Goal: Information Seeking & Learning: Learn about a topic

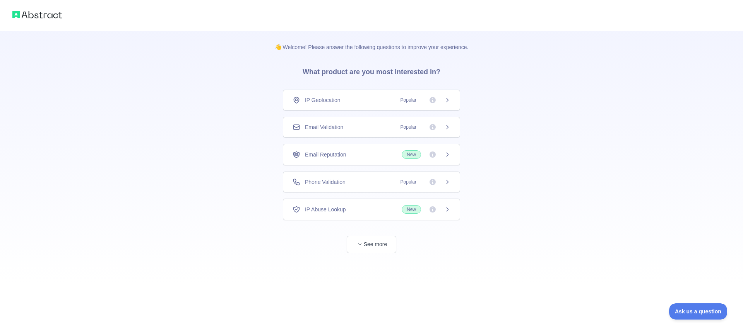
click at [355, 106] on div "IP Geolocation Popular" at bounding box center [371, 100] width 177 height 21
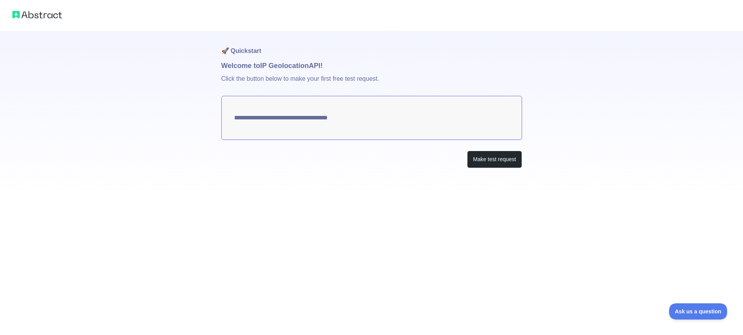
type textarea "**********"
click at [472, 161] on button "Make test request" at bounding box center [494, 159] width 55 height 17
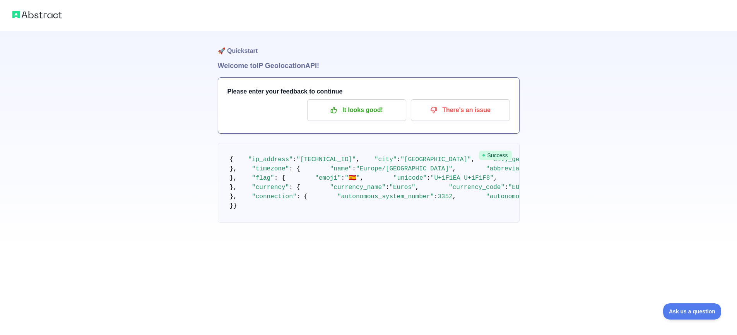
scroll to position [77, 0]
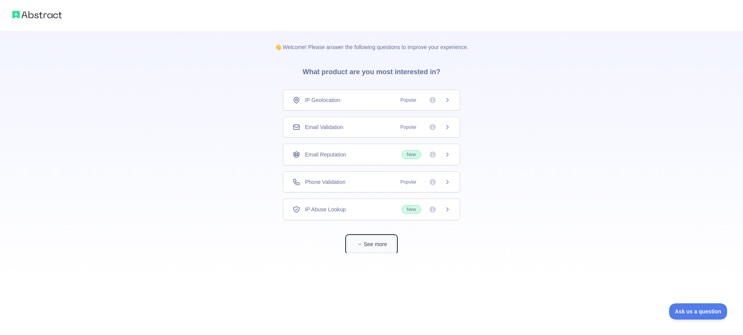
click at [385, 242] on button "See more" at bounding box center [372, 244] width 50 height 17
click at [51, 15] on img at bounding box center [37, 14] width 50 height 11
click at [362, 246] on icon "button" at bounding box center [360, 244] width 5 height 5
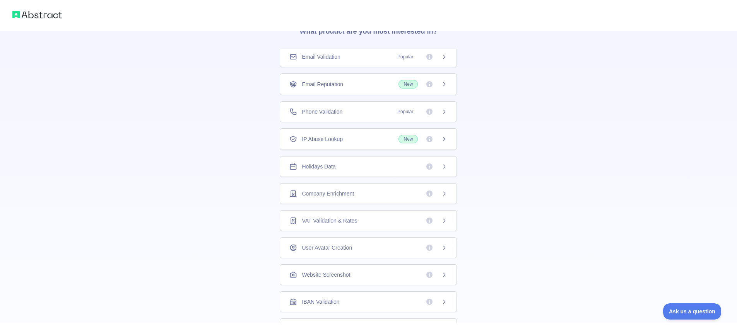
scroll to position [30, 0]
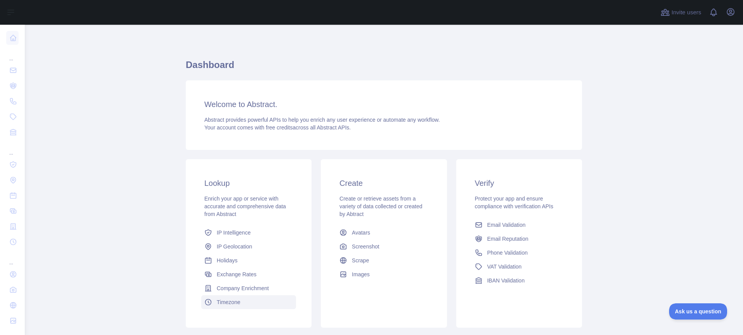
click at [224, 303] on span "Timezone" at bounding box center [229, 303] width 24 height 8
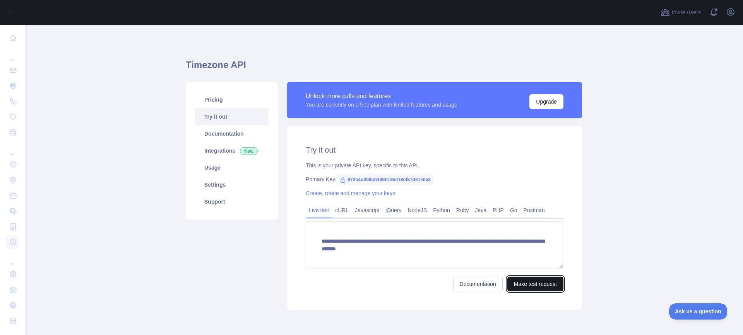
click at [529, 286] on button "Make test request" at bounding box center [535, 284] width 56 height 15
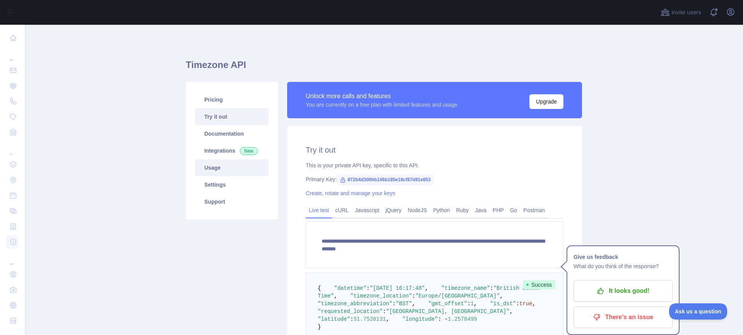
click at [210, 173] on link "Usage" at bounding box center [232, 167] width 74 height 17
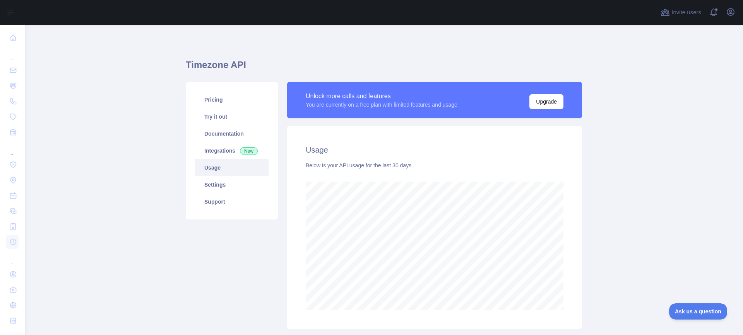
scroll to position [51, 0]
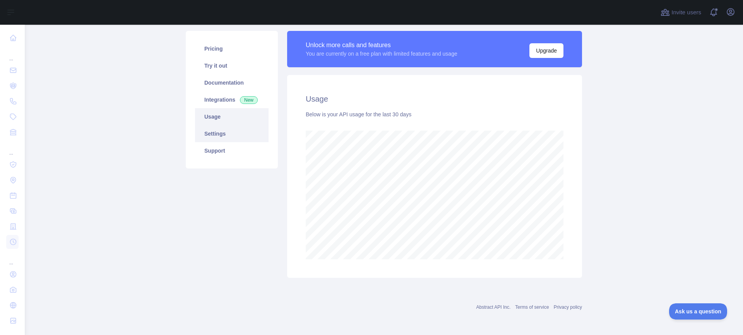
click at [226, 142] on link "Settings" at bounding box center [232, 133] width 74 height 17
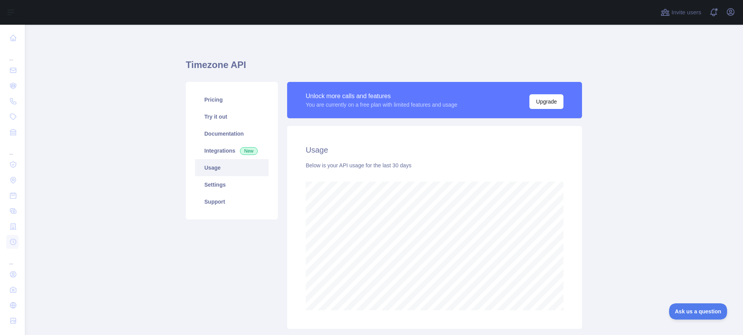
scroll to position [311, 712]
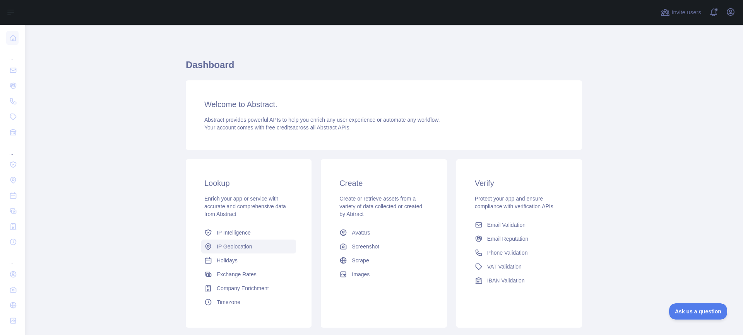
click at [230, 249] on span "IP Geolocation" at bounding box center [235, 247] width 36 height 8
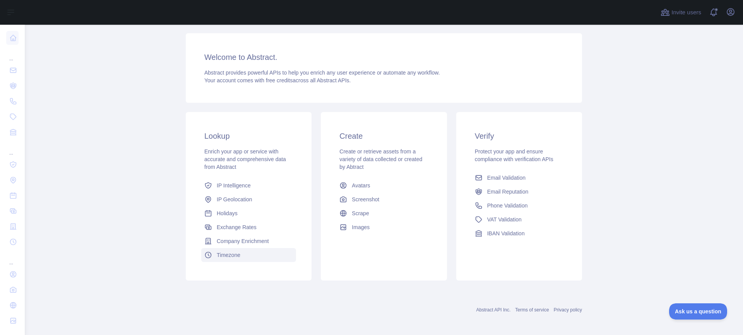
scroll to position [50, 0]
click at [223, 251] on span "Timezone" at bounding box center [229, 253] width 24 height 8
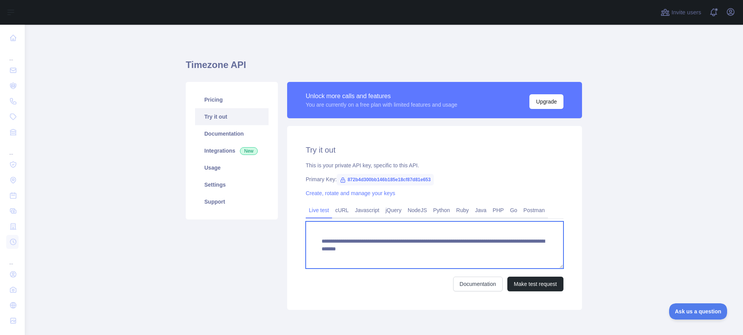
drag, startPoint x: 462, startPoint y: 249, endPoint x: 517, endPoint y: 249, distance: 54.9
click at [517, 249] on textarea "**********" at bounding box center [435, 245] width 258 height 47
type textarea "**********"
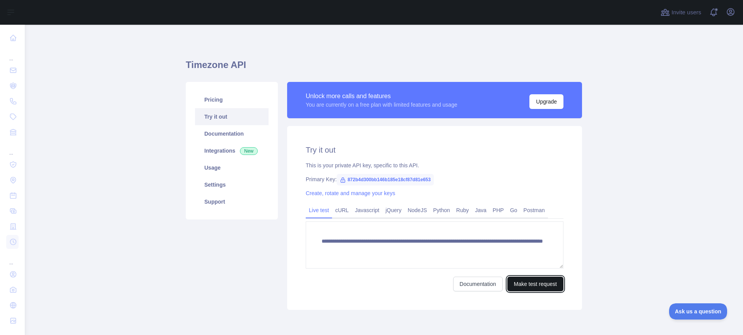
click at [525, 278] on button "Make test request" at bounding box center [535, 284] width 56 height 15
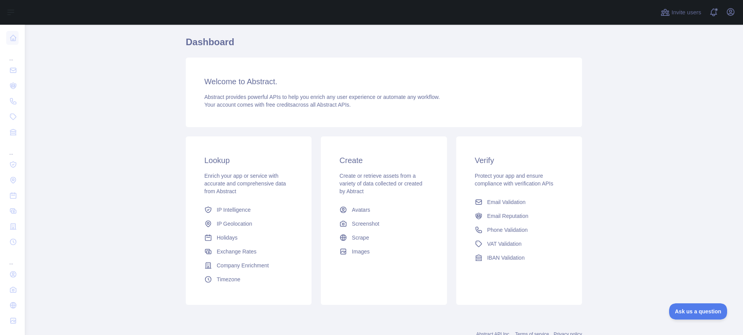
scroll to position [39, 0]
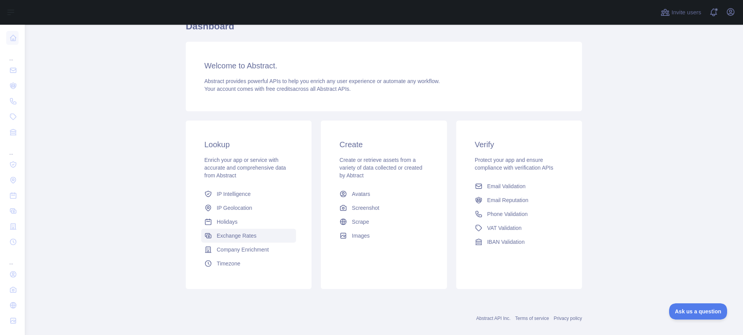
click at [230, 239] on span "Exchange Rates" at bounding box center [237, 236] width 40 height 8
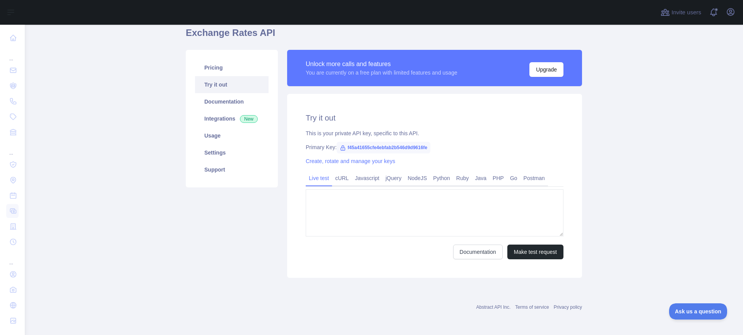
type textarea "**********"
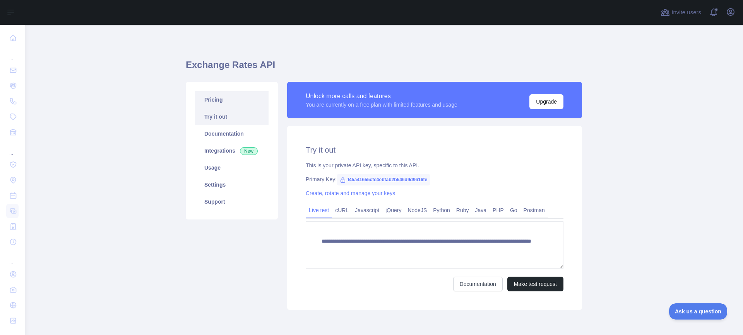
click at [223, 96] on link "Pricing" at bounding box center [232, 99] width 74 height 17
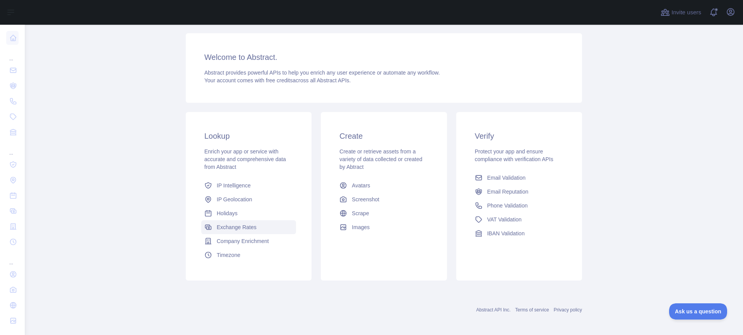
scroll to position [50, 0]
click at [217, 250] on span "Timezone" at bounding box center [229, 253] width 24 height 8
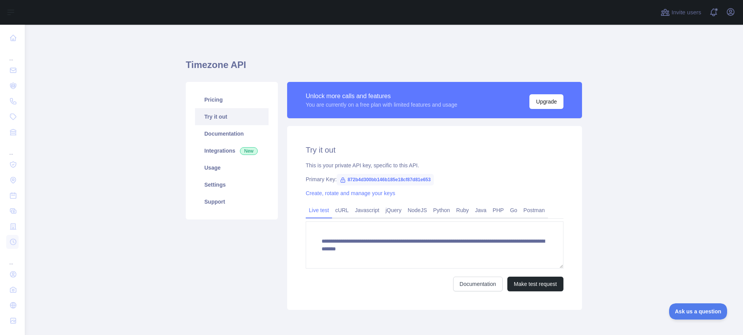
scroll to position [32, 0]
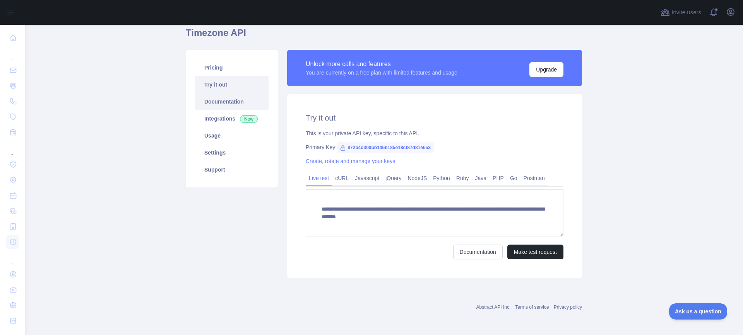
click at [223, 103] on link "Documentation" at bounding box center [232, 101] width 74 height 17
click at [221, 170] on link "Support" at bounding box center [232, 169] width 74 height 17
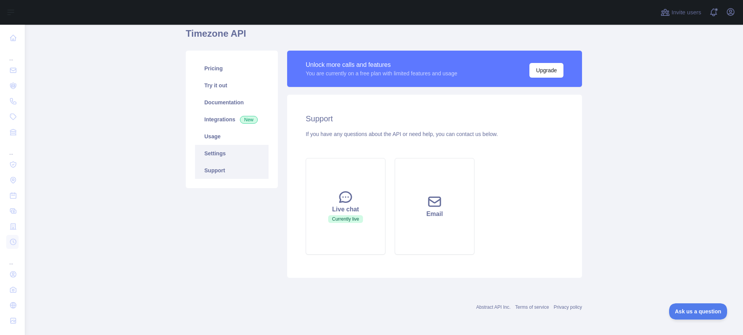
click at [218, 158] on link "Settings" at bounding box center [232, 153] width 74 height 17
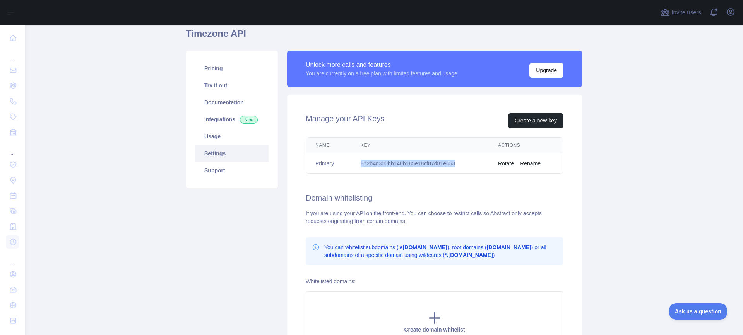
drag, startPoint x: 453, startPoint y: 163, endPoint x: 355, endPoint y: 159, distance: 98.7
click at [355, 159] on td "872b4d300bb146b185e18cf87d81e653" at bounding box center [419, 164] width 137 height 21
